Goal: Check status

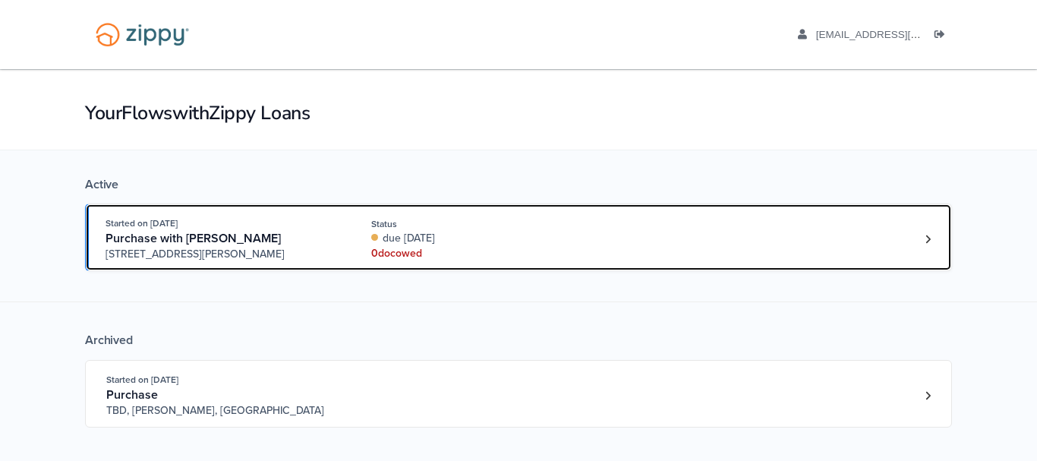
click at [226, 244] on span "Purchase with Rachel Smith" at bounding box center [193, 238] width 175 height 15
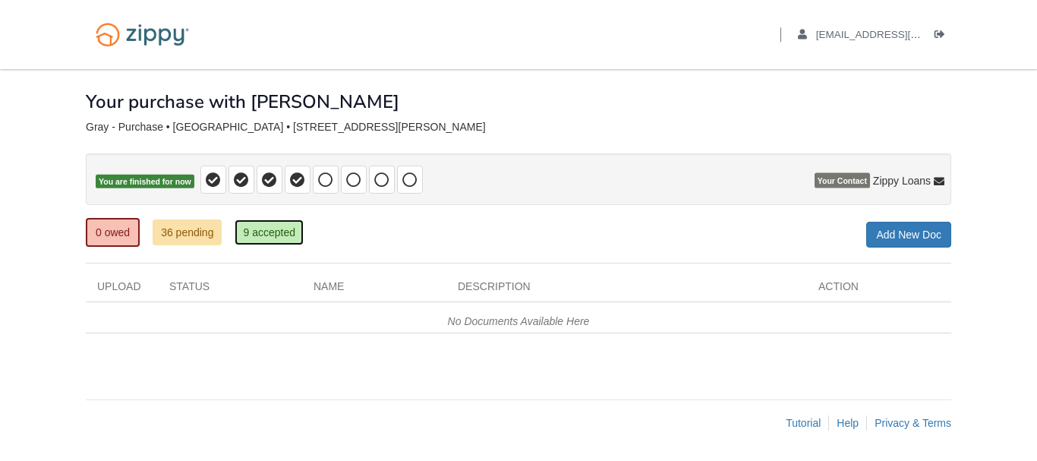
click at [268, 238] on link "9 accepted" at bounding box center [269, 232] width 69 height 26
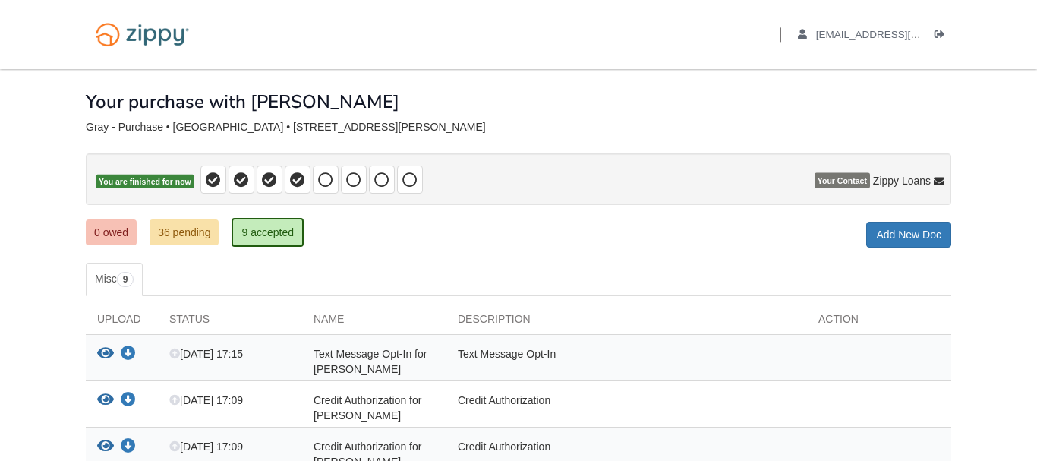
click at [692, 232] on div "0 owed 36 pending 9 accepted My Estimated Payment × My Estimated Payment Add Ne…" at bounding box center [519, 233] width 866 height 27
click at [121, 234] on link "0 owed" at bounding box center [111, 232] width 51 height 26
